Goal: Information Seeking & Learning: Learn about a topic

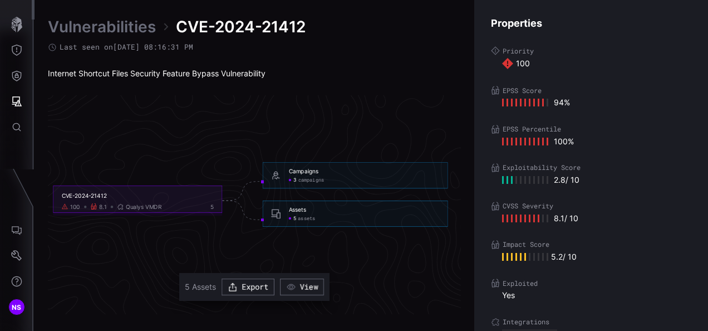
click at [195, 73] on div "Internet Shortcut Files Security Feature Bypass Vulnerability" at bounding box center [254, 73] width 413 height 10
click at [195, 75] on div "Internet Shortcut Files Security Feature Bypass Vulnerability" at bounding box center [254, 73] width 413 height 10
drag, startPoint x: 195, startPoint y: 75, endPoint x: 156, endPoint y: 78, distance: 39.7
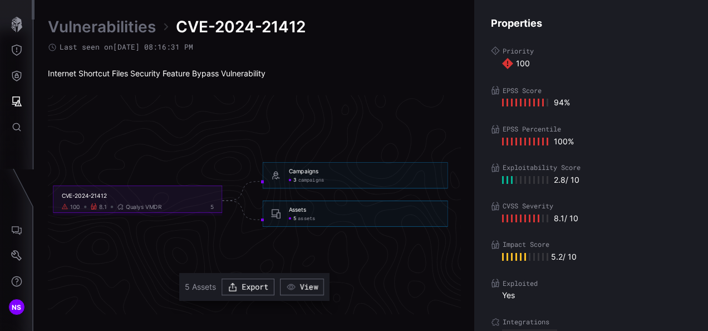
click at [156, 78] on div "Internet Shortcut Files Security Feature Bypass Vulnerability" at bounding box center [254, 73] width 413 height 10
drag, startPoint x: 156, startPoint y: 78, endPoint x: 113, endPoint y: 78, distance: 43.4
click at [126, 77] on div "Internet Shortcut Files Security Feature Bypass Vulnerability" at bounding box center [254, 73] width 413 height 10
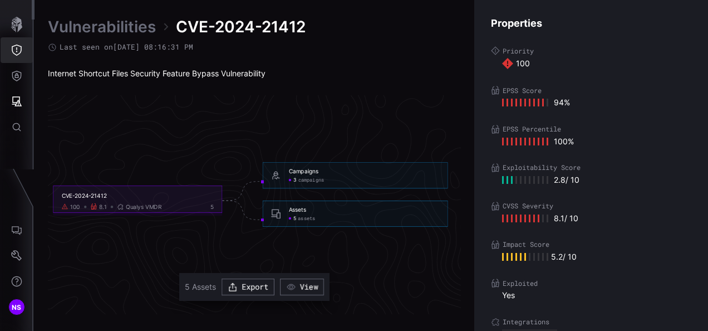
click at [22, 51] on icon "Threat Exposure" at bounding box center [16, 50] width 11 height 11
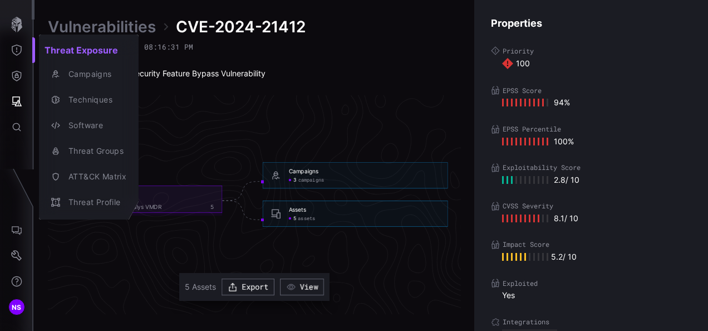
click at [21, 25] on div at bounding box center [354, 165] width 708 height 331
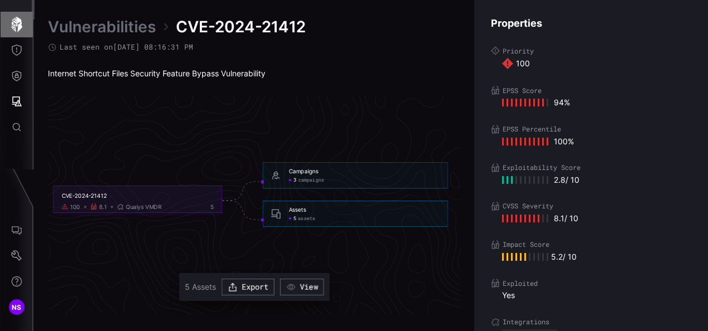
click at [16, 24] on icon "button" at bounding box center [16, 25] width 11 height 16
